Goal: Information Seeking & Learning: Learn about a topic

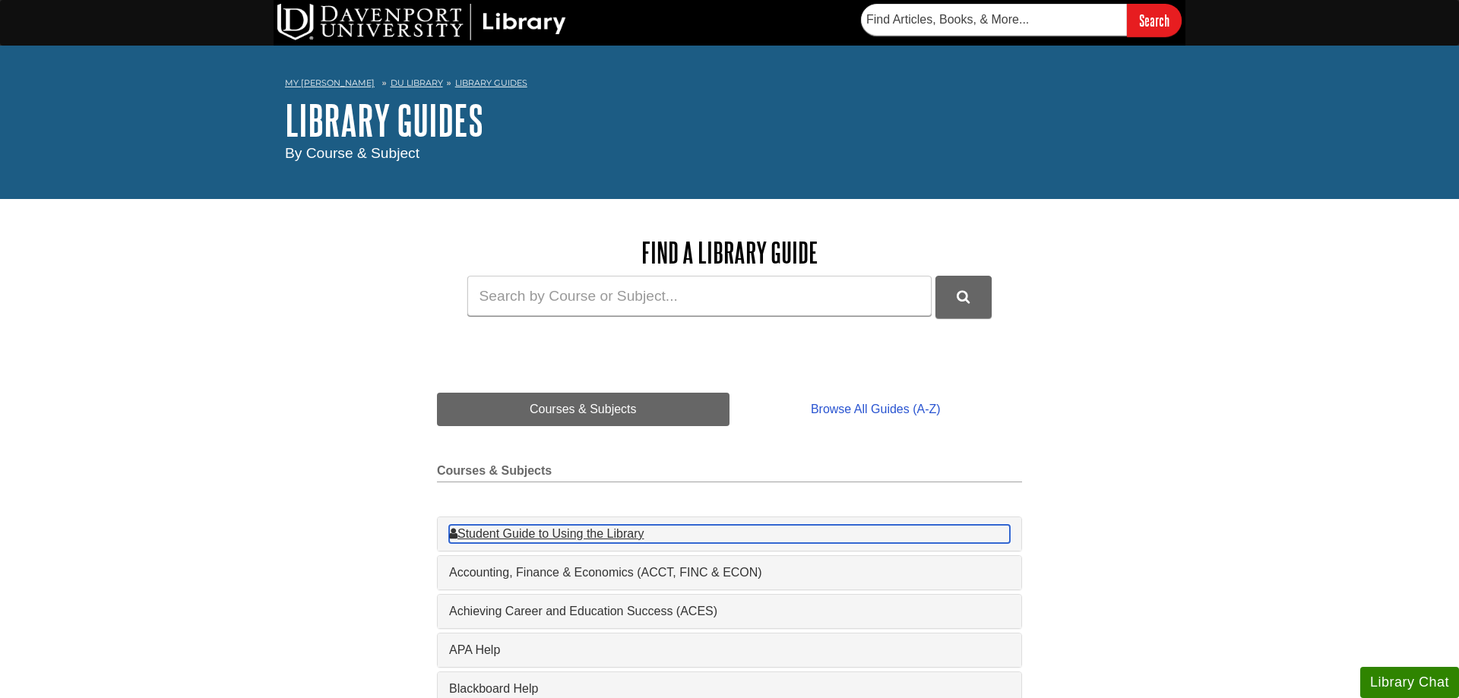
click at [624, 538] on div "Student Guide to Using the Library , 1 guides" at bounding box center [729, 534] width 561 height 18
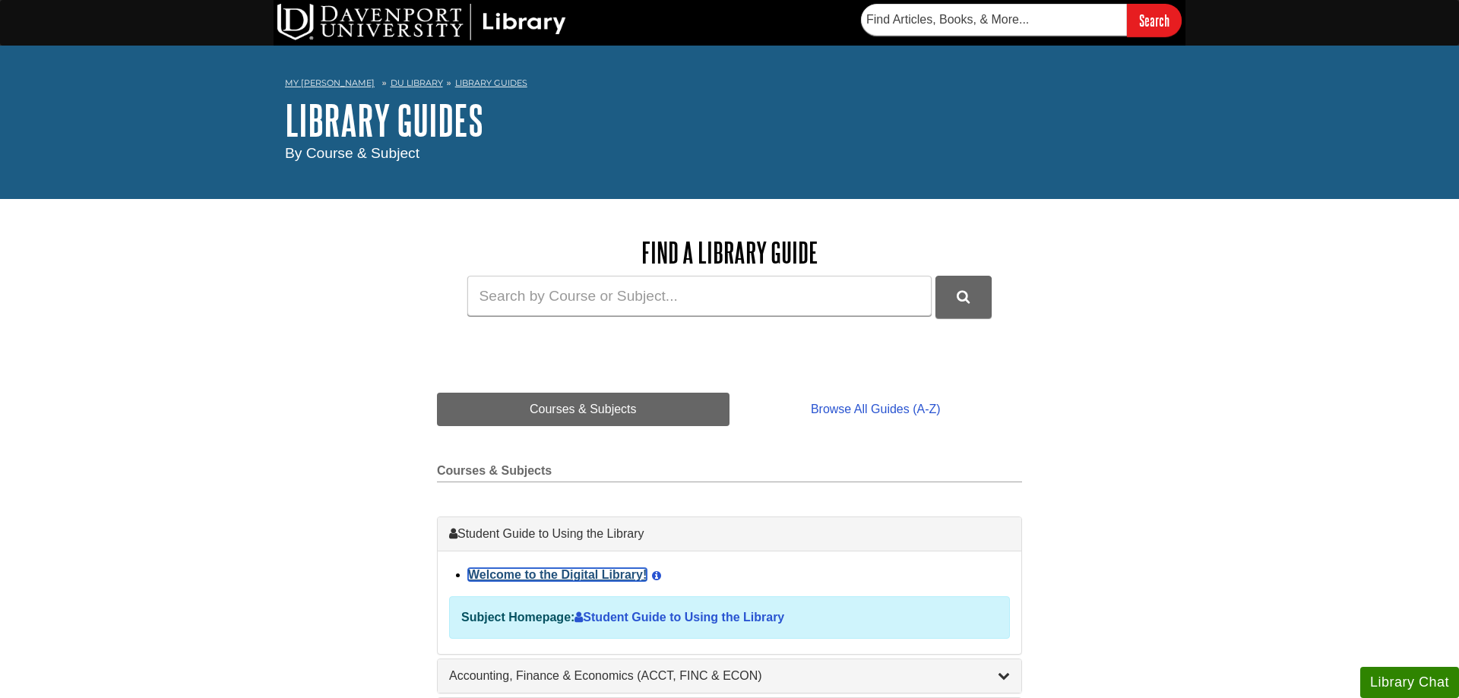
click at [577, 581] on link "Welcome to the Digital Library!" at bounding box center [557, 574] width 179 height 13
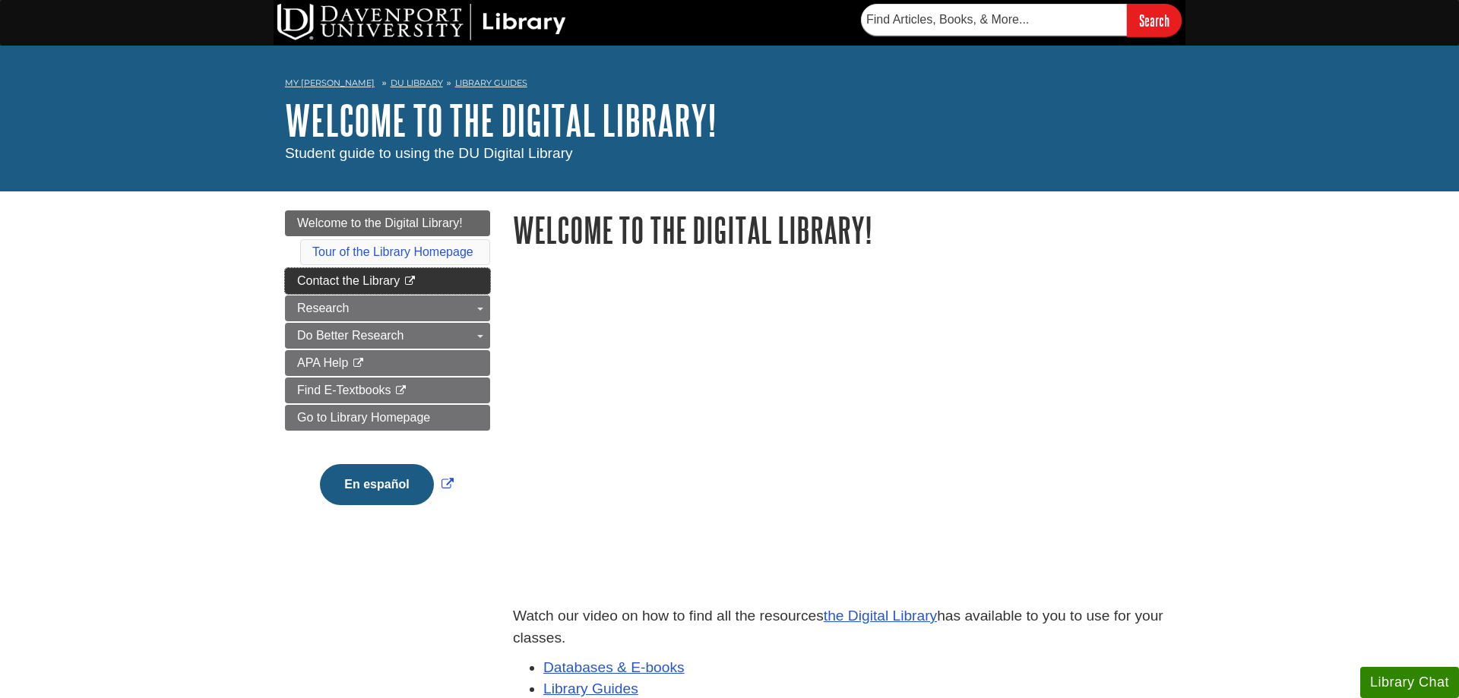
click at [300, 283] on span "Contact the Library" at bounding box center [348, 280] width 103 height 13
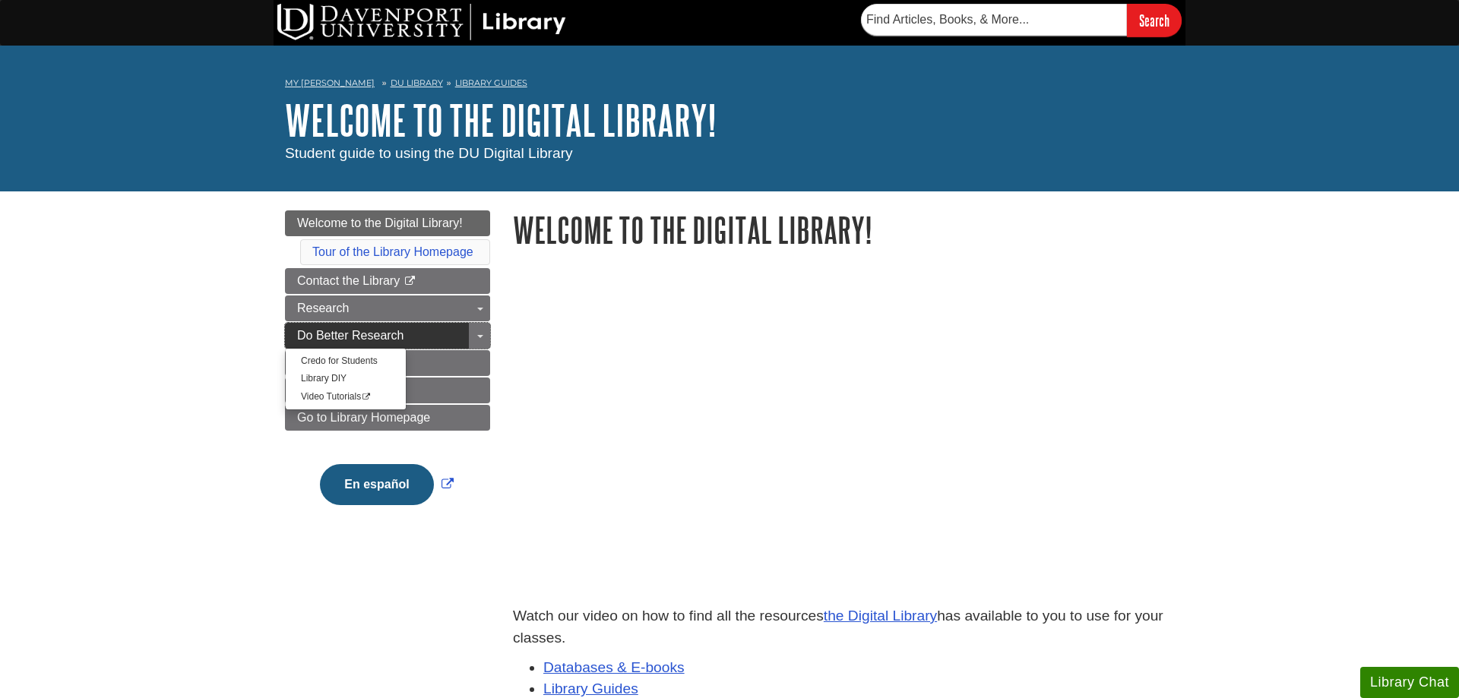
click at [295, 330] on link "Do Better Research" at bounding box center [387, 336] width 205 height 26
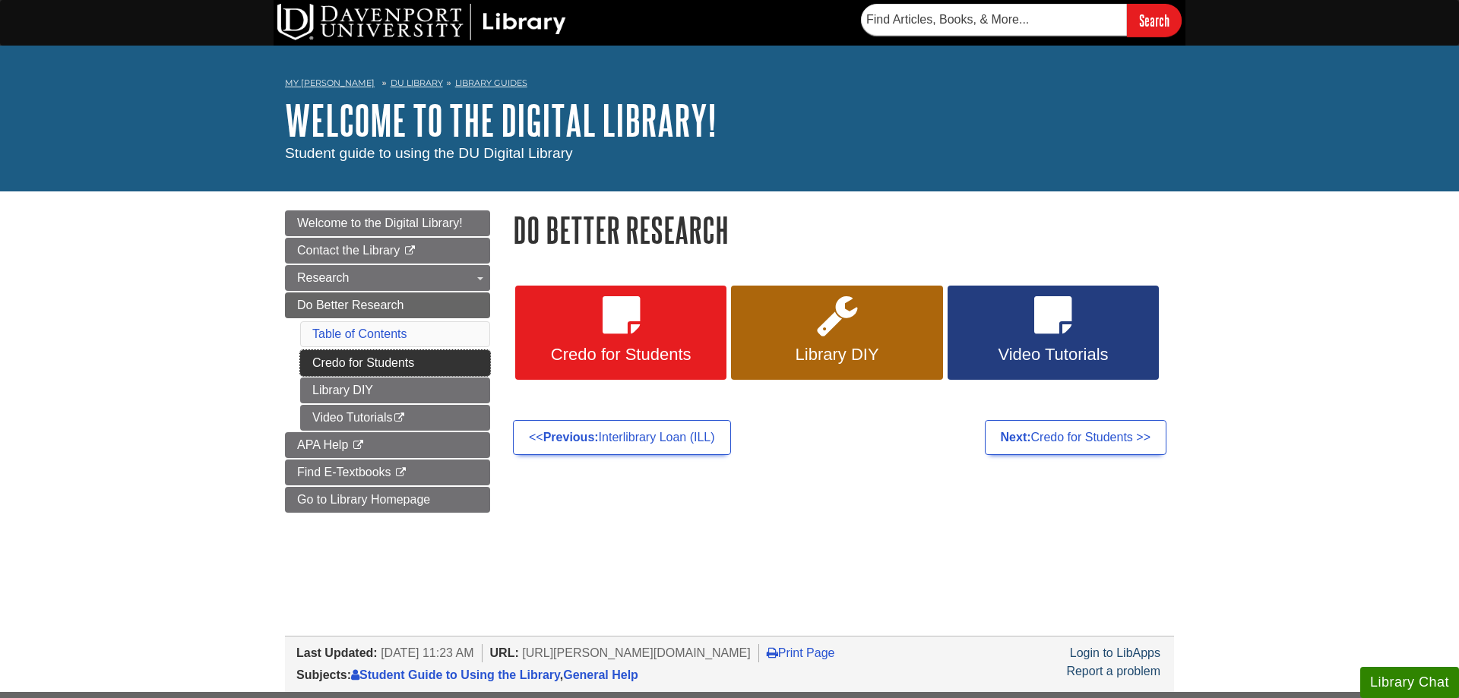
click at [332, 362] on link "Credo for Students" at bounding box center [395, 363] width 190 height 26
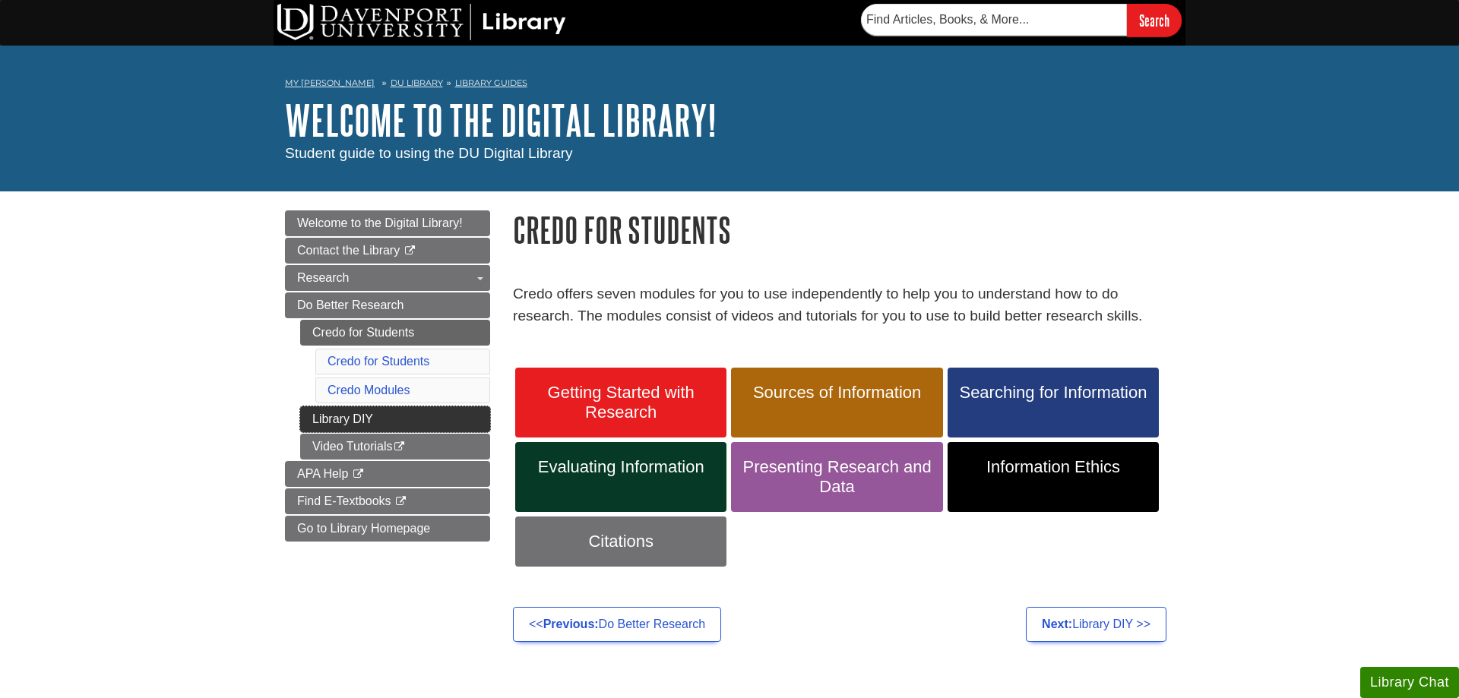
click at [315, 418] on link "Library DIY" at bounding box center [395, 420] width 190 height 26
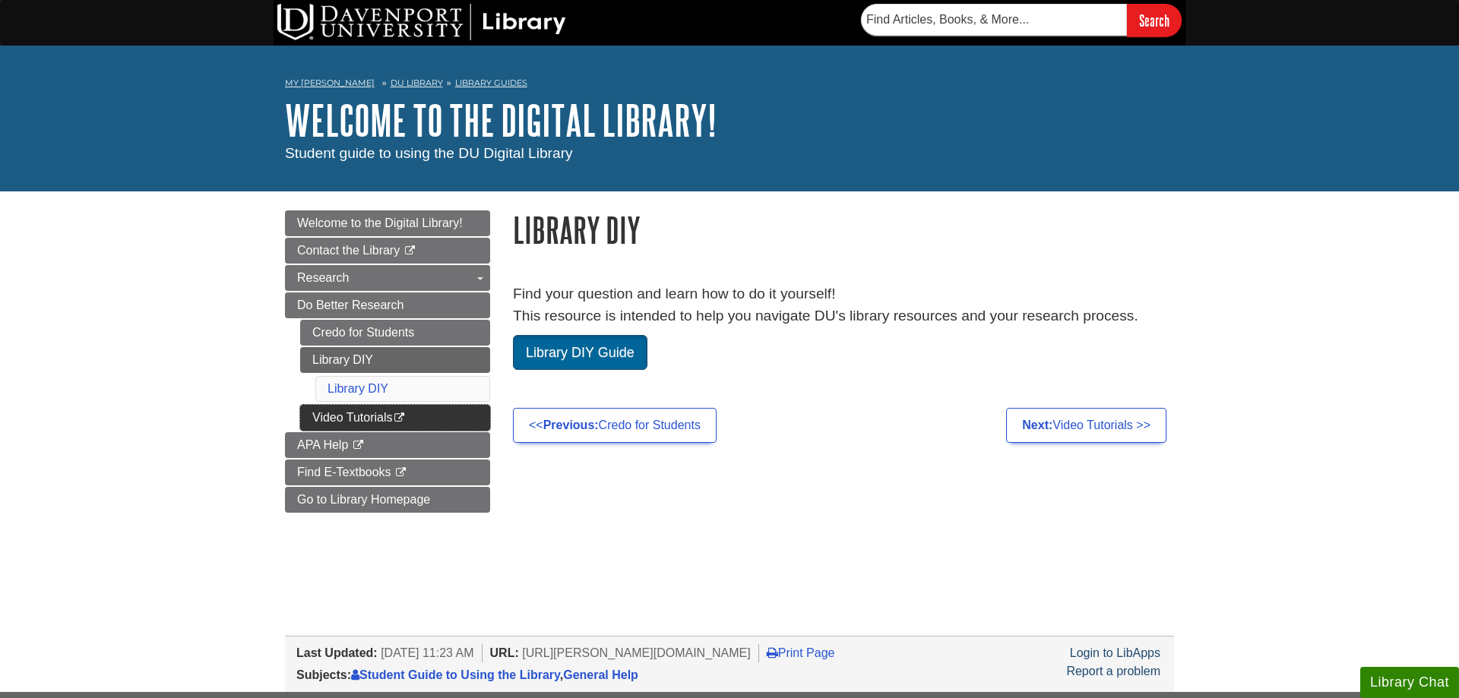
click at [309, 428] on link "Video Tutorials This link opens in a new window" at bounding box center [395, 418] width 190 height 26
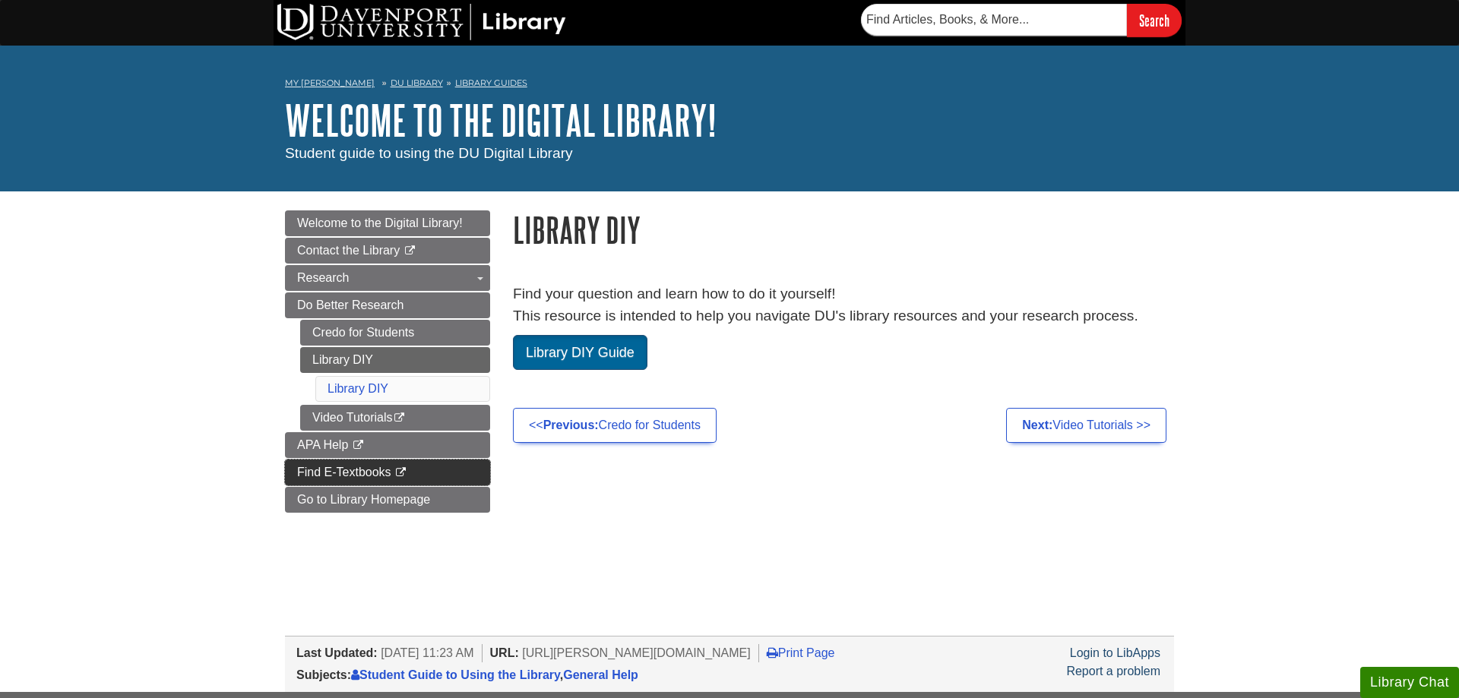
click at [347, 480] on link "Find E-Textbooks This link opens in a new window" at bounding box center [387, 473] width 205 height 26
click at [378, 80] on li "DU Library" at bounding box center [410, 83] width 65 height 13
click at [391, 84] on link "DU Library" at bounding box center [417, 83] width 52 height 11
